Goal: Navigation & Orientation: Find specific page/section

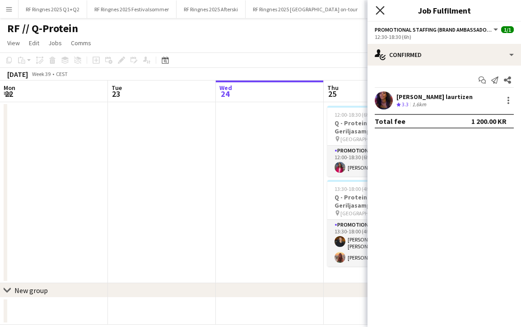
scroll to position [0, 286]
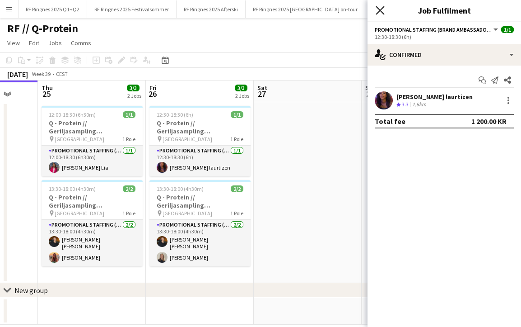
click at [381, 10] on icon at bounding box center [380, 10] width 9 height 9
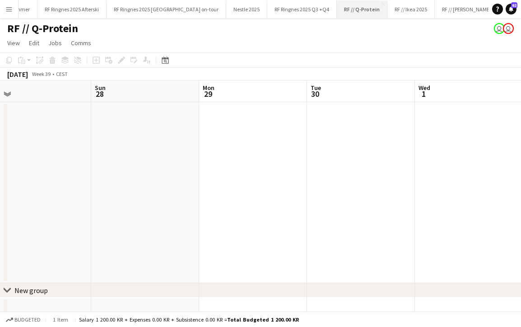
scroll to position [0, 171]
click at [355, 12] on button "RF // Ikea 2025 Close" at bounding box center [378, 9] width 47 height 18
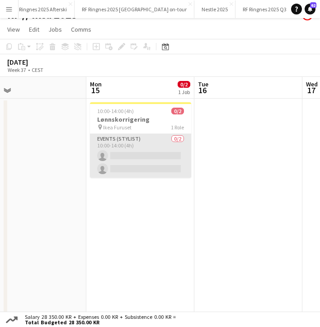
scroll to position [0, 237]
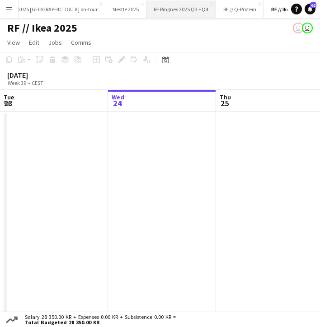
scroll to position [0, 0]
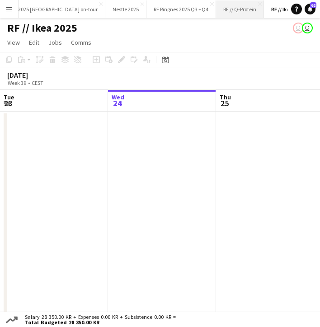
click at [216, 9] on button "RF // Q-Protein Close" at bounding box center [240, 9] width 48 height 18
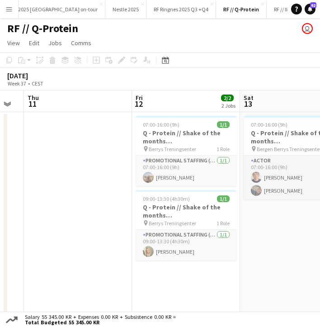
scroll to position [0, 301]
click at [78, 157] on app-date-cell at bounding box center [77, 236] width 108 height 248
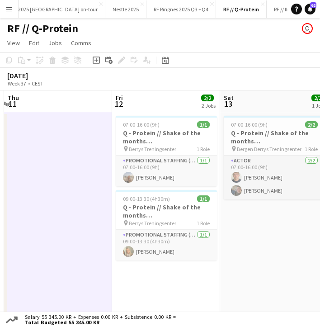
scroll to position [0, 320]
